Goal: Information Seeking & Learning: Learn about a topic

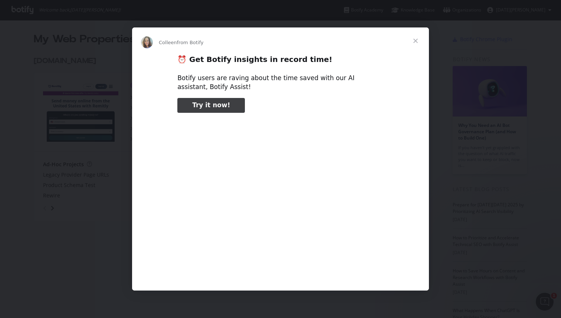
type input "238055"
click at [483, 51] on div "Intercom messenger" at bounding box center [280, 159] width 561 height 318
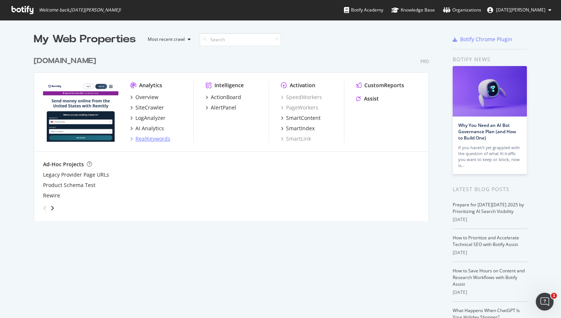
click at [147, 141] on div "RealKeywords" at bounding box center [152, 138] width 35 height 7
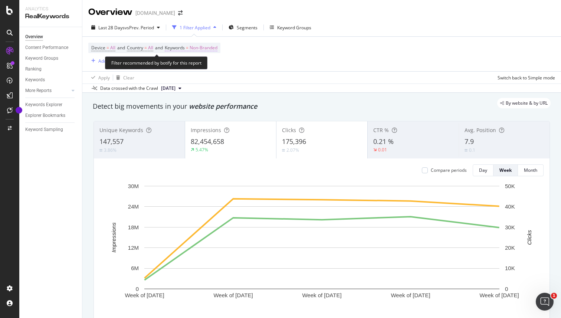
click at [209, 52] on span "Non-Branded" at bounding box center [204, 48] width 28 height 10
click at [352, 69] on div "Device = All and Country = All and Keywords = Non-Branded Add Filter Add Filter…" at bounding box center [321, 54] width 467 height 35
click at [351, 68] on div "Device = All and Country = All and Keywords = Non-Branded Add Filter Add Filter…" at bounding box center [321, 54] width 467 height 35
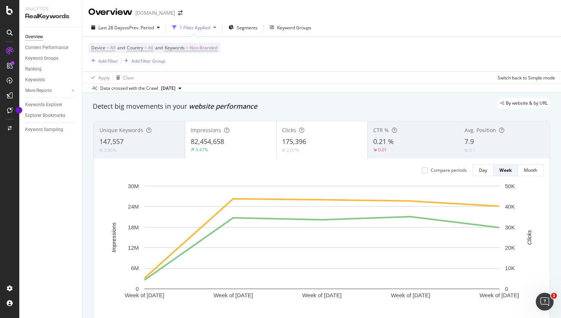
click at [351, 68] on div "Device = All and Country = All and Keywords = Non-Branded Add Filter Add Filter…" at bounding box center [321, 54] width 467 height 35
click at [99, 59] on div "Add Filter" at bounding box center [108, 61] width 20 height 6
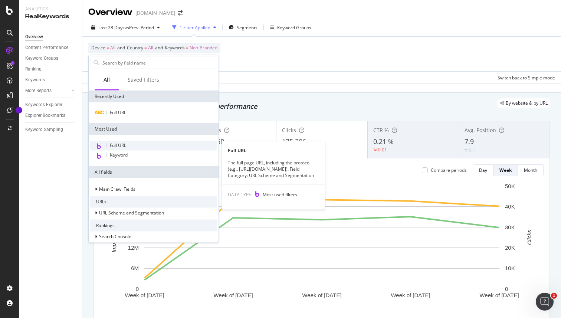
click at [142, 147] on div "Full URL" at bounding box center [153, 146] width 127 height 10
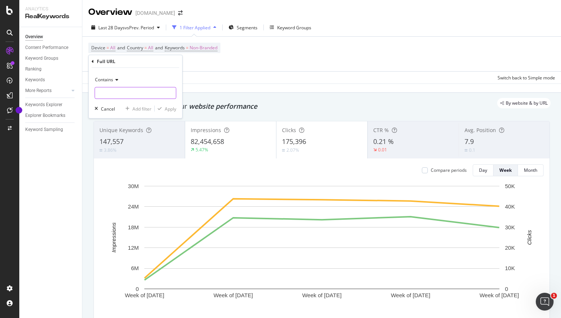
click at [128, 92] on input "text" at bounding box center [135, 93] width 81 height 12
